Goal: Task Accomplishment & Management: Use online tool/utility

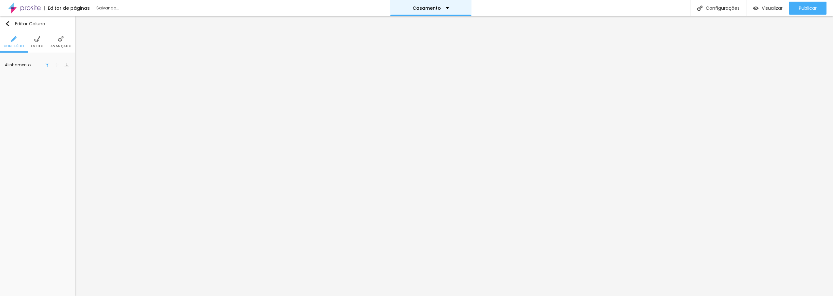
click at [432, 7] on p "Casamento" at bounding box center [427, 8] width 28 height 5
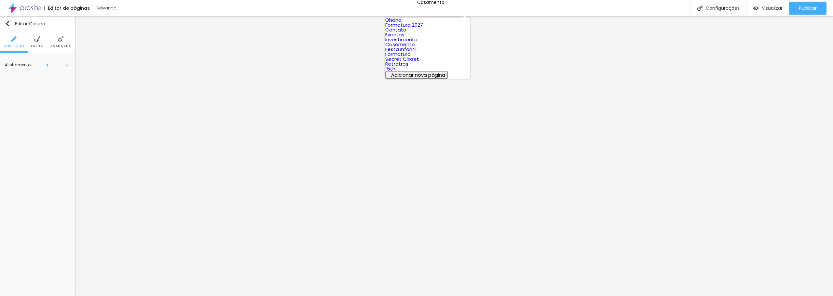
scroll to position [49, 0]
click at [419, 62] on link "Secret Closet" at bounding box center [402, 59] width 34 height 7
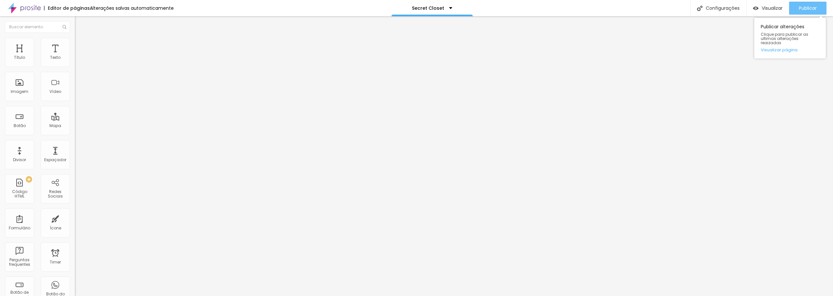
click at [808, 6] on span "Publicar" at bounding box center [808, 8] width 18 height 5
click at [769, 6] on span "Visualizar" at bounding box center [766, 8] width 21 height 5
